Goal: Task Accomplishment & Management: Complete application form

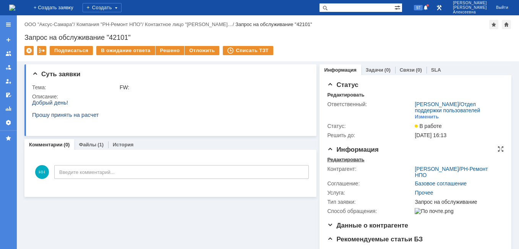
click at [335, 162] on div "Редактировать" at bounding box center [345, 159] width 37 height 6
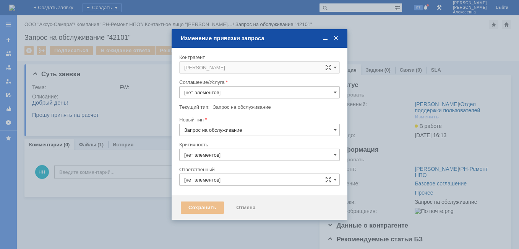
type input "3. Низкая"
type input "[не указано]"
type input "[PERSON_NAME]"
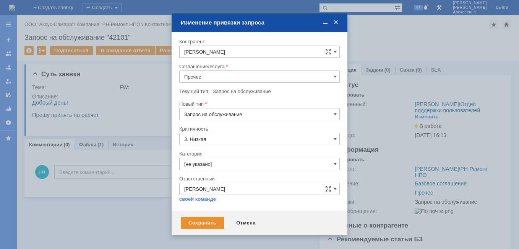
click at [328, 76] on input "Прочее" at bounding box center [259, 76] width 161 height 12
click at [229, 152] on span "Проектная деятельность" at bounding box center [259, 154] width 151 height 6
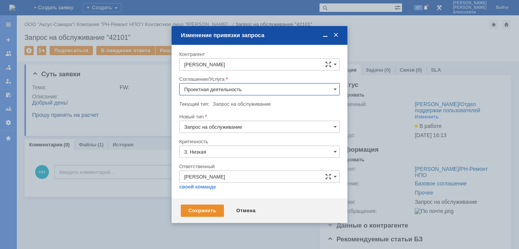
type input "Проектная деятельность"
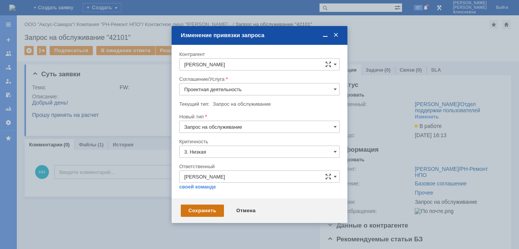
click at [200, 212] on div "Сохранить" at bounding box center [202, 210] width 43 height 12
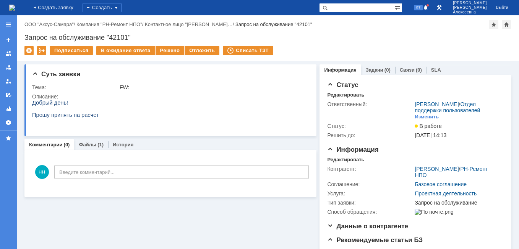
click at [88, 143] on link "Файлы" at bounding box center [88, 144] width 18 height 6
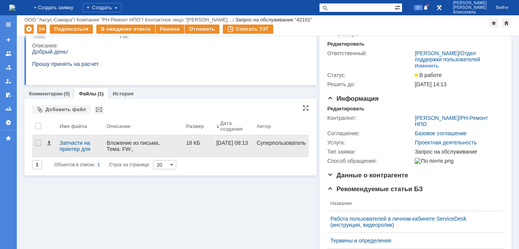
scroll to position [38, 0]
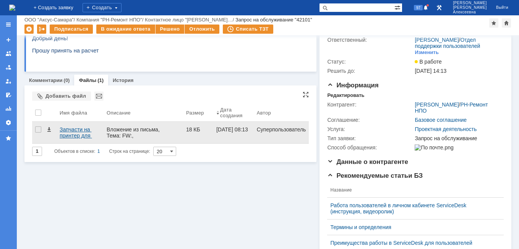
click at [73, 134] on div "Запчасти на принтер для закупки.docx" at bounding box center [80, 132] width 41 height 12
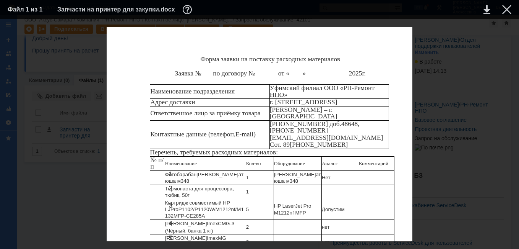
scroll to position [76, 0]
click at [508, 6] on div at bounding box center [506, 9] width 9 height 9
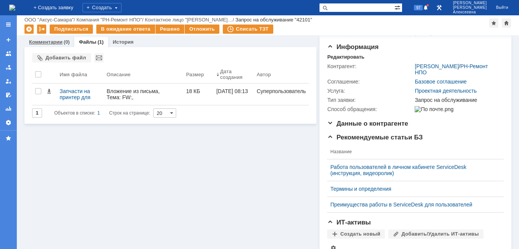
click at [38, 42] on link "Комментарии" at bounding box center [46, 42] width 34 height 6
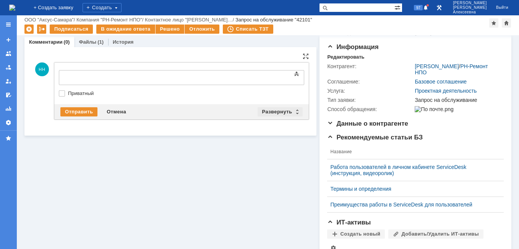
click at [292, 112] on div "Развернуть" at bounding box center [280, 111] width 45 height 9
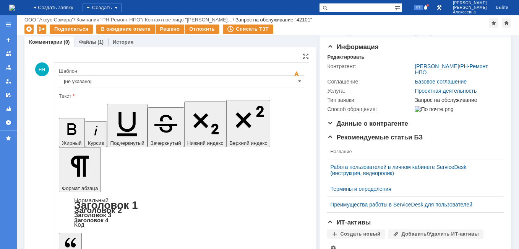
click at [292, 85] on input "[не указано]" at bounding box center [181, 81] width 245 height 12
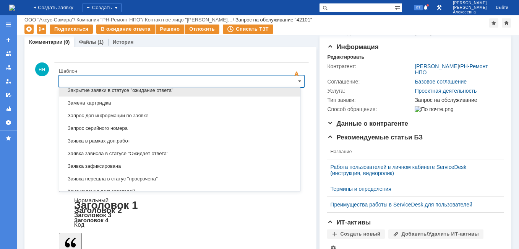
scroll to position [416, 0]
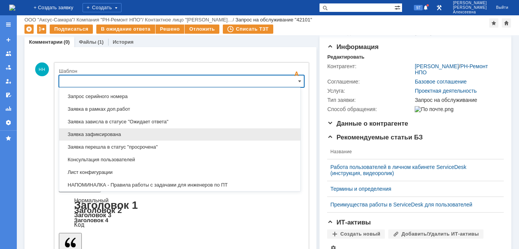
click at [112, 133] on span "Заявка зафиксирована" at bounding box center [180, 134] width 232 height 6
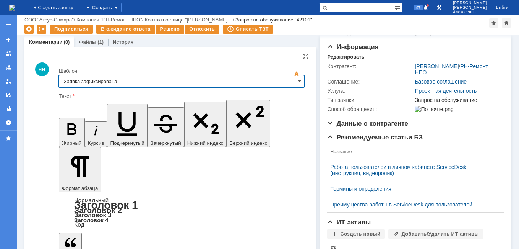
type input "Заявка зафиксирована"
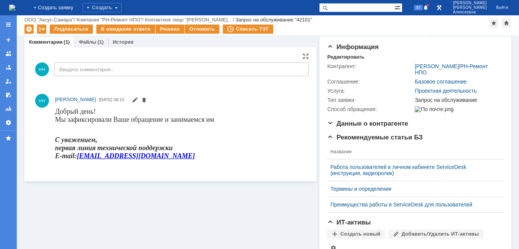
scroll to position [0, 0]
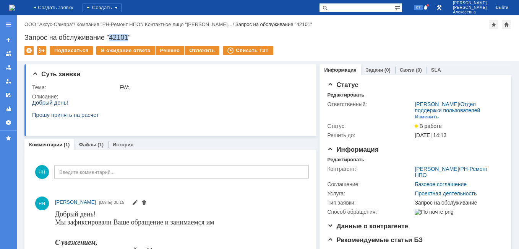
drag, startPoint x: 128, startPoint y: 37, endPoint x: 111, endPoint y: 40, distance: 17.0
click at [111, 40] on div "Запрос на обслуживание "42101"" at bounding box center [267, 38] width 487 height 8
copy div "42101"
click at [89, 146] on link "Файлы" at bounding box center [88, 144] width 18 height 6
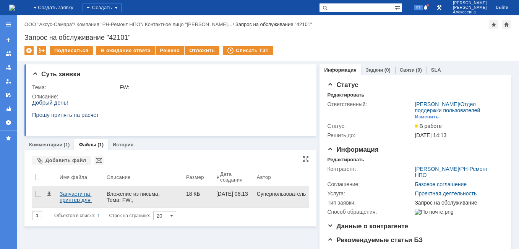
click at [76, 192] on div "Запчасти на принтер для закупки.docx" at bounding box center [80, 196] width 41 height 12
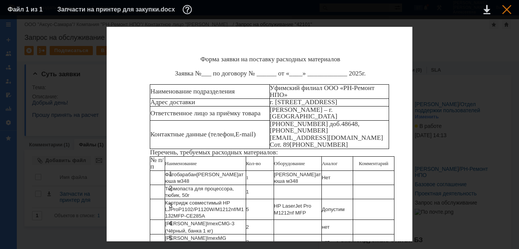
click at [507, 5] on div at bounding box center [506, 9] width 9 height 9
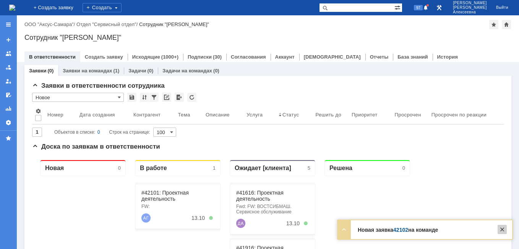
click at [503, 227] on div at bounding box center [502, 228] width 9 height 9
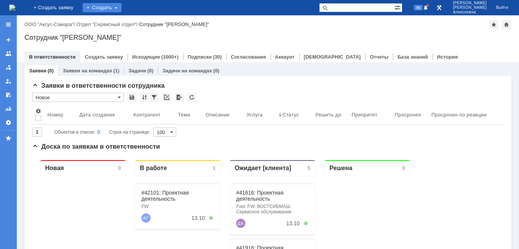
click at [122, 5] on div "Создать" at bounding box center [102, 7] width 39 height 9
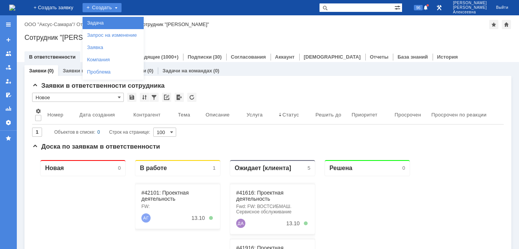
click at [123, 21] on link "Задача" at bounding box center [113, 22] width 58 height 9
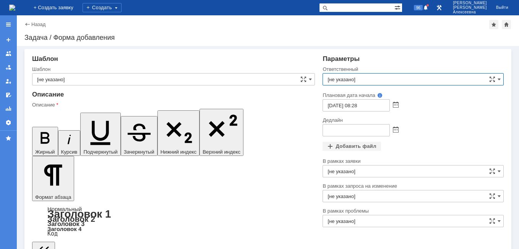
click at [344, 77] on input "[не указано]" at bounding box center [413, 79] width 181 height 12
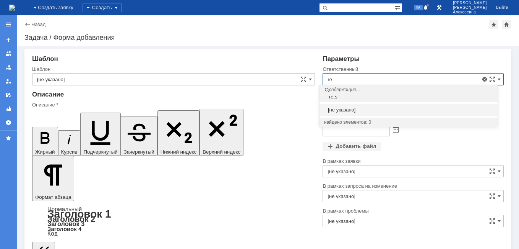
type input "r"
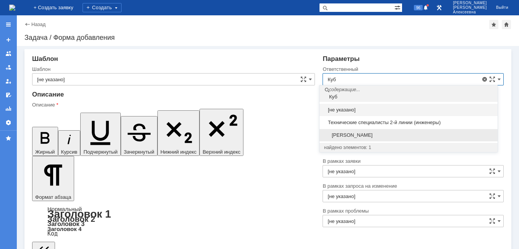
click at [363, 133] on span "[PERSON_NAME]" at bounding box center [408, 135] width 169 height 6
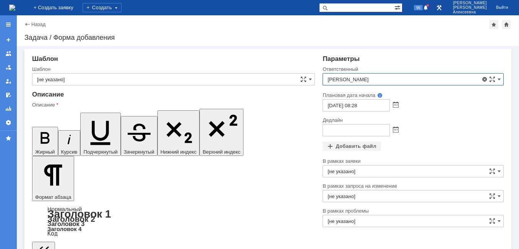
type input "[PERSON_NAME]"
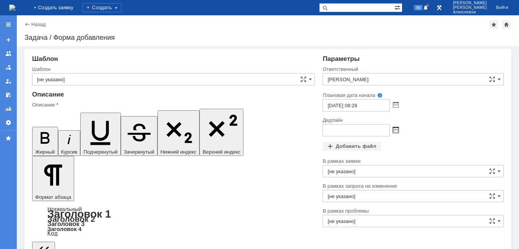
click at [393, 132] on span at bounding box center [396, 130] width 6 height 6
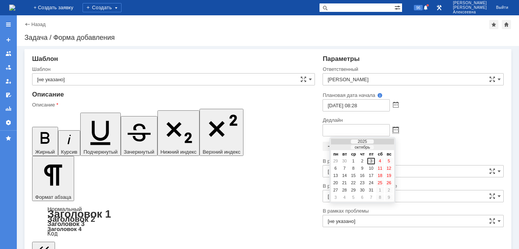
click at [372, 163] on div "3" at bounding box center [371, 161] width 8 height 6
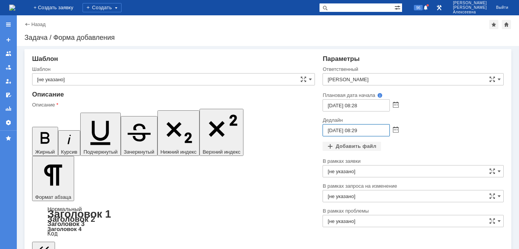
click at [356, 129] on input "03.10.2025 08:29" at bounding box center [356, 130] width 67 height 12
type input "03.10.2025 16:29"
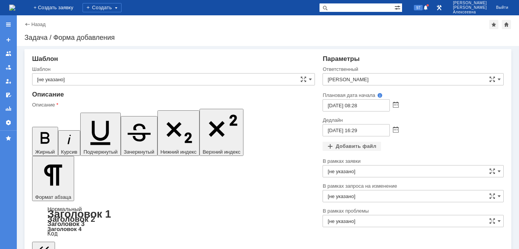
drag, startPoint x: 126, startPoint y: 1939, endPoint x: 71, endPoint y: 2060, distance: 133.5
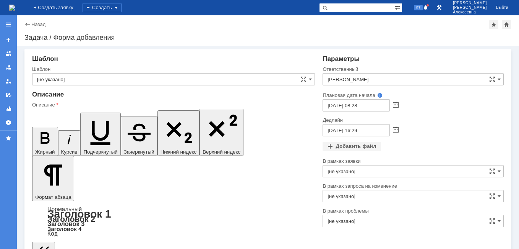
scroll to position [37, 3]
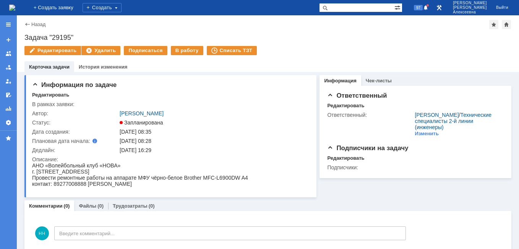
click at [362, 9] on input "text" at bounding box center [356, 7] width 75 height 9
type input "4"
type input "42103"
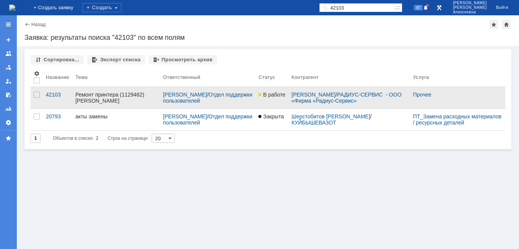
click at [97, 93] on div "Ремонт принтера (1129462) Радиус" at bounding box center [115, 97] width 81 height 12
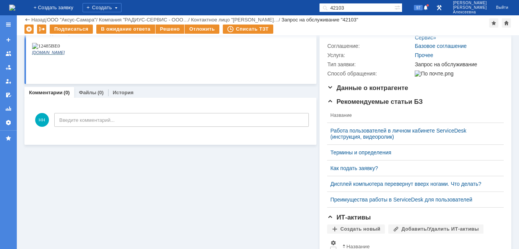
scroll to position [194, 0]
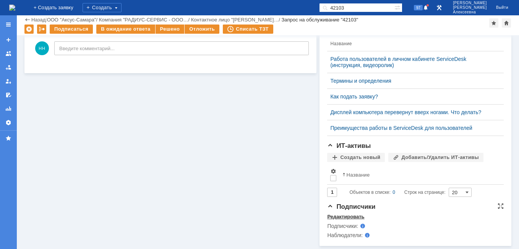
click at [338, 214] on div "Редактировать" at bounding box center [345, 216] width 37 height 6
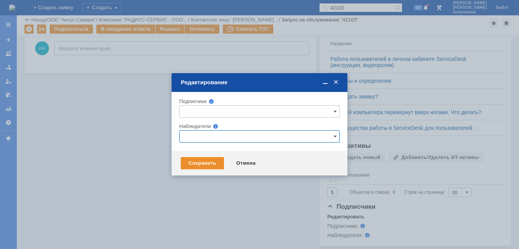
click at [200, 137] on input "text" at bounding box center [259, 136] width 161 height 12
type input "д"
click at [110, 119] on div at bounding box center [259, 124] width 519 height 249
click at [245, 164] on div "Отмена" at bounding box center [246, 163] width 35 height 12
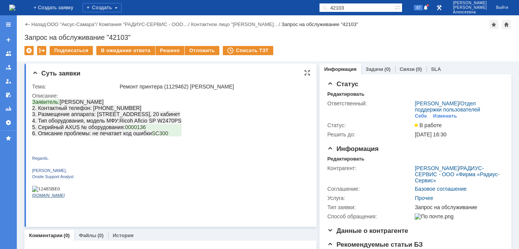
scroll to position [0, 0]
drag, startPoint x: 174, startPoint y: 125, endPoint x: 158, endPoint y: 124, distance: 15.7
click at [158, 124] on p "Заявитель: Permjakov Viktor 2. Контактный телефон: 89128831749 3. Размещение ап…" at bounding box center [106, 111] width 149 height 25
click at [15, 5] on img at bounding box center [12, 8] width 6 height 6
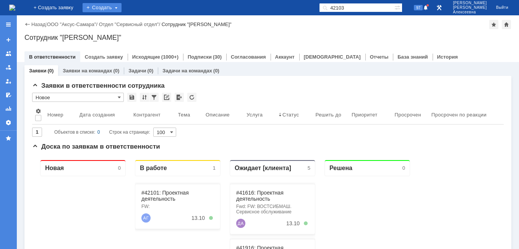
click at [122, 7] on div "Создать" at bounding box center [102, 7] width 39 height 9
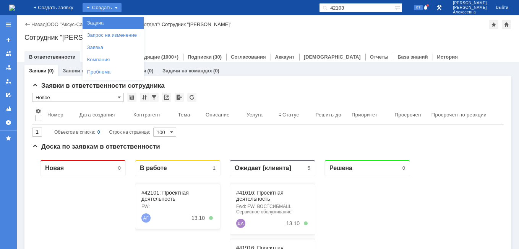
click at [121, 24] on link "Задача" at bounding box center [113, 22] width 58 height 9
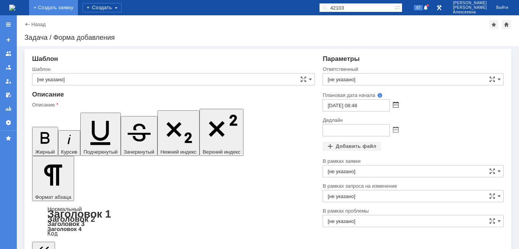
click at [393, 106] on span at bounding box center [396, 105] width 6 height 6
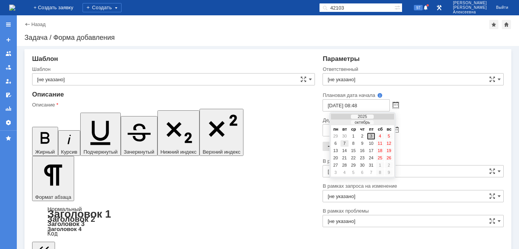
click at [346, 141] on div "7" at bounding box center [345, 143] width 8 height 6
type input "[DATE] 08:48"
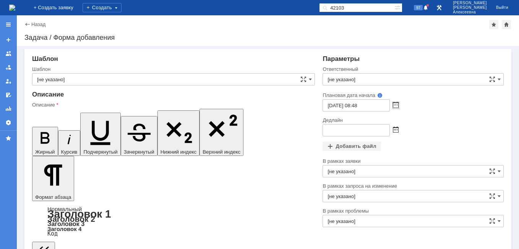
click at [393, 131] on span at bounding box center [396, 130] width 6 height 6
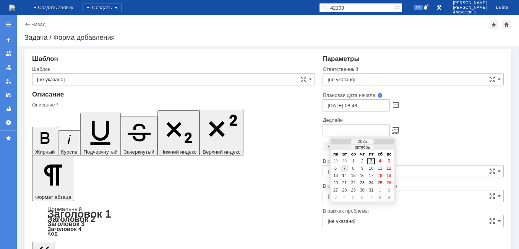
click at [345, 170] on div "7" at bounding box center [345, 168] width 8 height 6
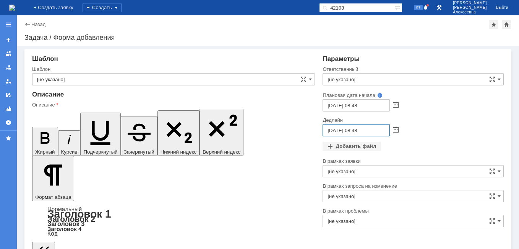
click at [356, 130] on input "[DATE] 08:48" at bounding box center [356, 130] width 67 height 12
type input "[DATE] 16:48"
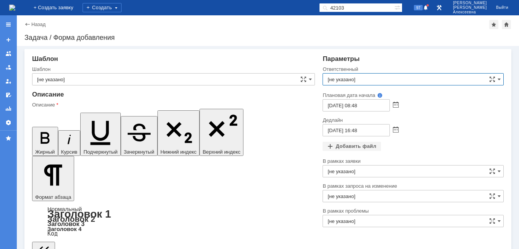
click at [331, 80] on input "[не указано]" at bounding box center [413, 79] width 181 height 12
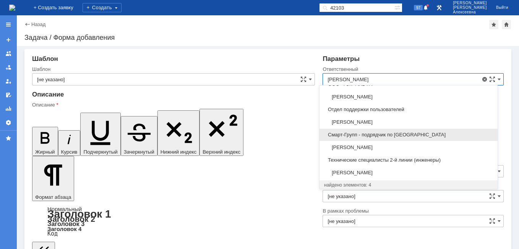
scroll to position [39, 0]
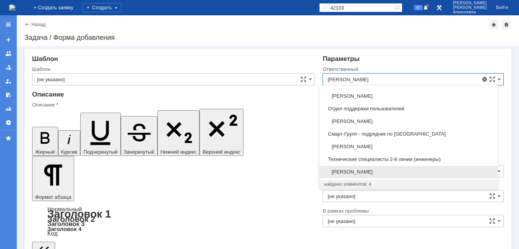
click at [360, 174] on span "[PERSON_NAME]" at bounding box center [408, 172] width 169 height 6
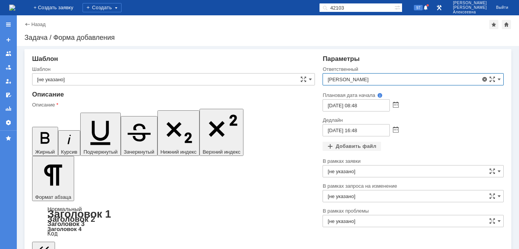
type input "[PERSON_NAME]"
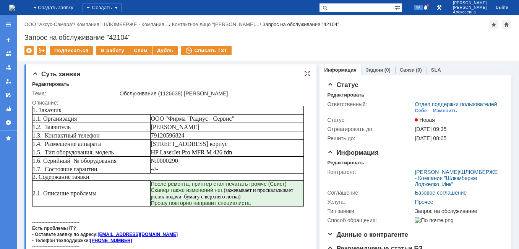
scroll to position [153, 0]
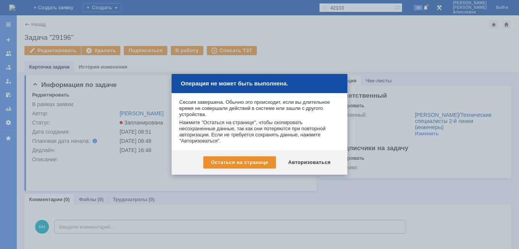
click at [320, 162] on div "Авторизоваться" at bounding box center [310, 162] width 58 height 12
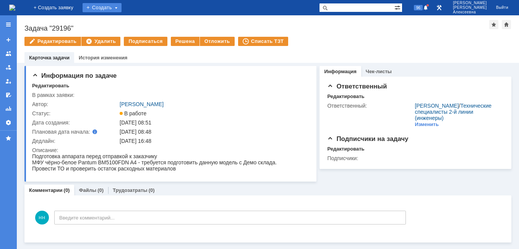
click at [117, 8] on div "Создать" at bounding box center [102, 7] width 39 height 9
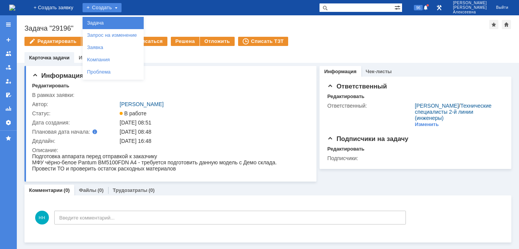
click at [120, 21] on link "Задача" at bounding box center [113, 22] width 58 height 9
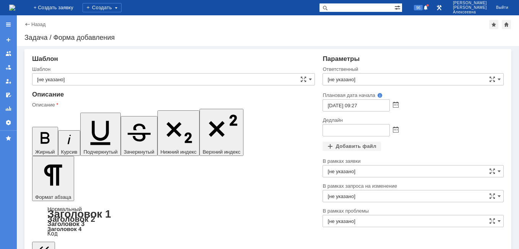
scroll to position [29, 3]
click at [393, 130] on span at bounding box center [396, 130] width 6 height 6
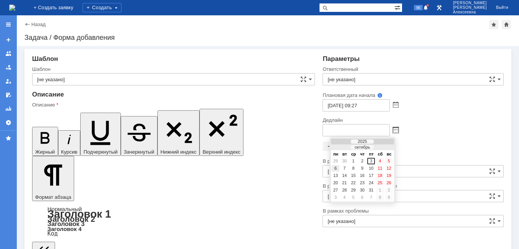
click at [335, 166] on div "6" at bounding box center [336, 168] width 8 height 6
type input "[DATE] 09:28"
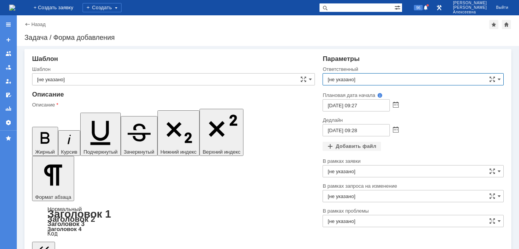
click at [350, 78] on input "[не указано]" at bounding box center [413, 79] width 181 height 12
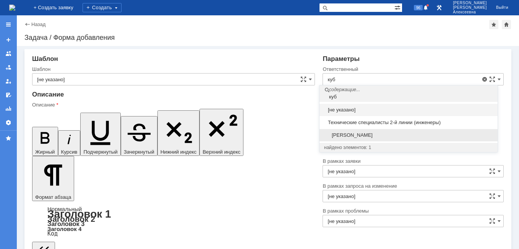
click at [381, 133] on span "[PERSON_NAME]" at bounding box center [408, 135] width 169 height 6
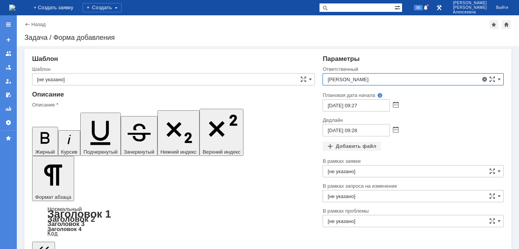
type input "[PERSON_NAME]"
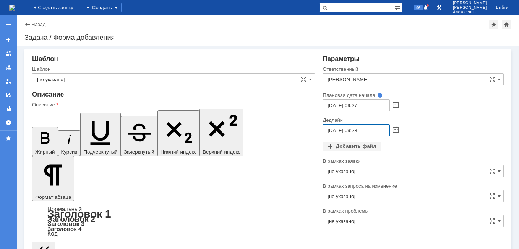
click at [355, 130] on input "[DATE] 09:28" at bounding box center [356, 130] width 67 height 12
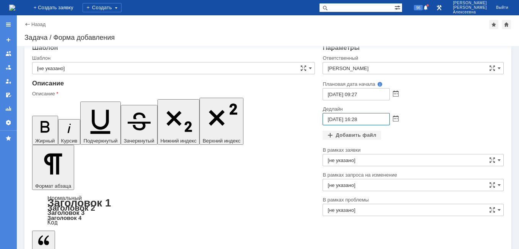
type input "[DATE] 16:28"
